Goal: Transaction & Acquisition: Purchase product/service

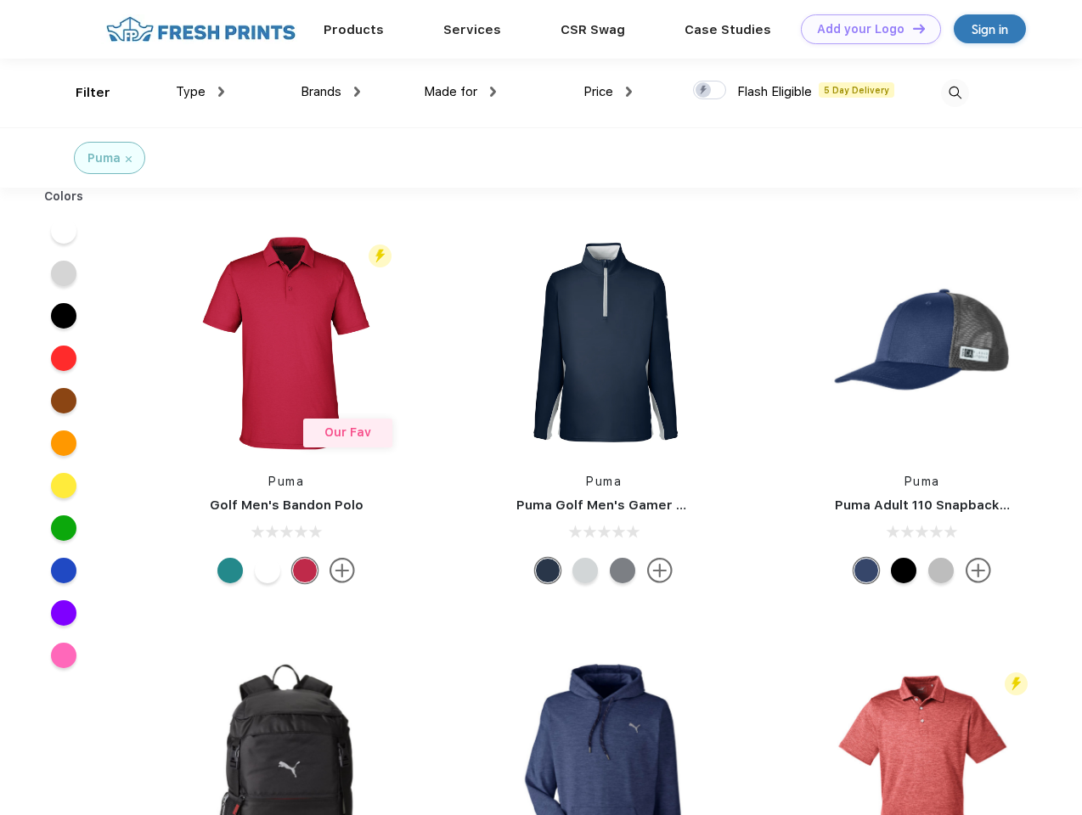
scroll to position [1, 0]
click at [865, 29] on link "Add your Logo Design Tool" at bounding box center [871, 29] width 140 height 30
click at [0, 0] on div "Design Tool" at bounding box center [0, 0] width 0 height 0
click at [911, 28] on link "Add your Logo Design Tool" at bounding box center [871, 29] width 140 height 30
click at [82, 93] on div "Filter" at bounding box center [93, 93] width 35 height 20
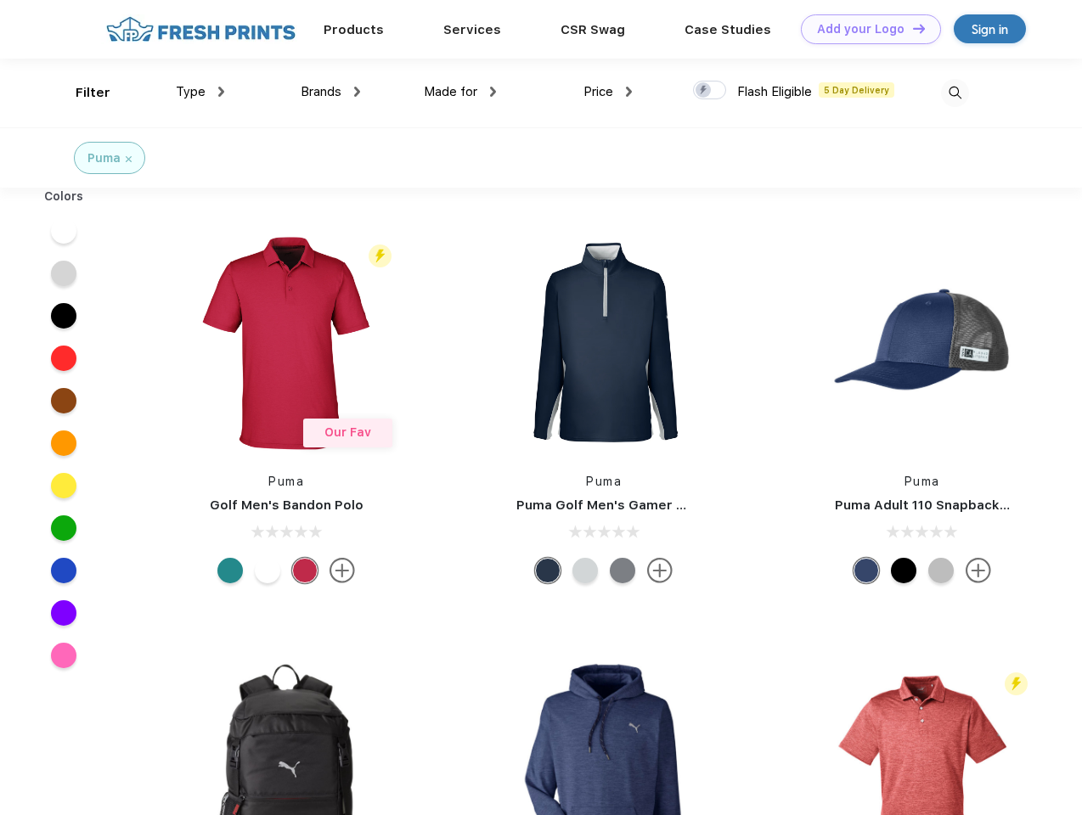
click at [200, 92] on span "Type" at bounding box center [191, 91] width 30 height 15
click at [330, 92] on span "Brands" at bounding box center [321, 91] width 41 height 15
click at [460, 92] on span "Made for" at bounding box center [451, 91] width 54 height 15
click at [608, 92] on span "Price" at bounding box center [599, 91] width 30 height 15
click at [710, 91] on div at bounding box center [709, 90] width 33 height 19
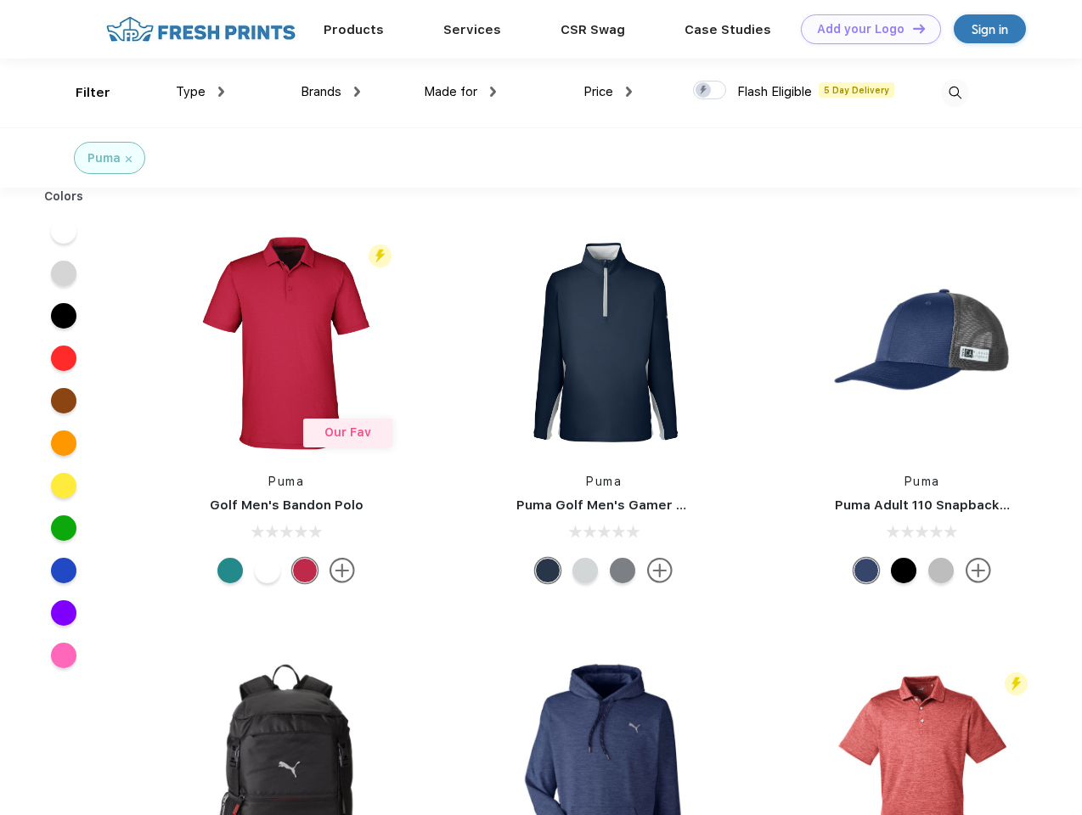
click at [704, 91] on input "checkbox" at bounding box center [698, 85] width 11 height 11
click at [955, 93] on img at bounding box center [955, 93] width 28 height 28
